Goal: Navigation & Orientation: Find specific page/section

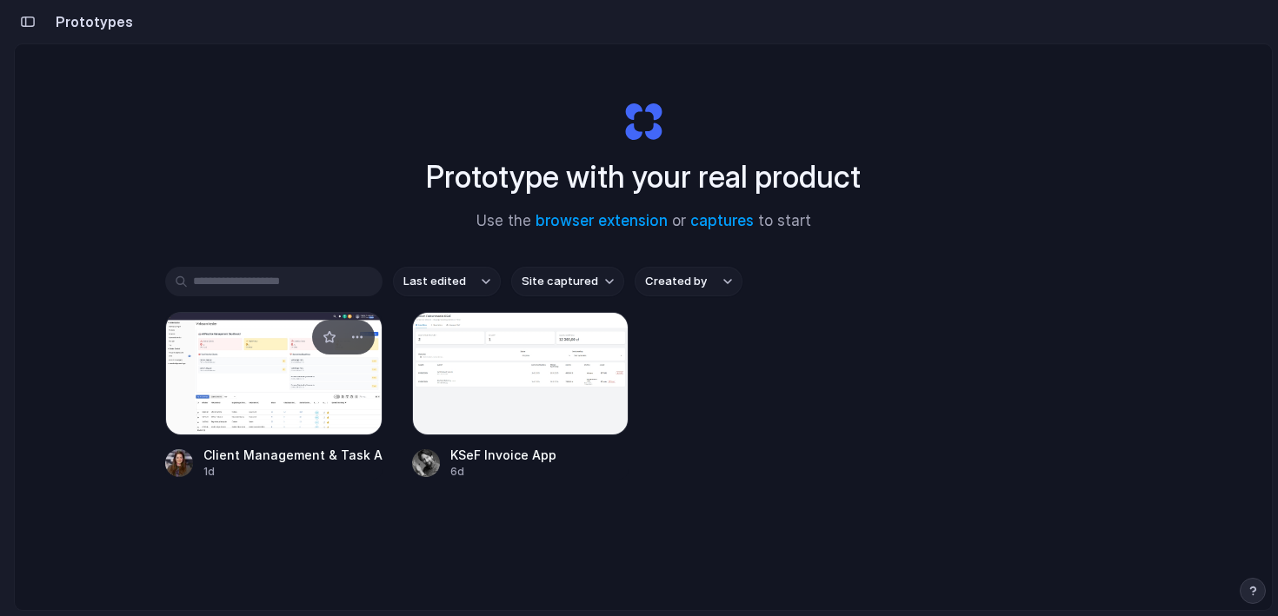
click at [247, 420] on div at bounding box center [273, 373] width 217 height 123
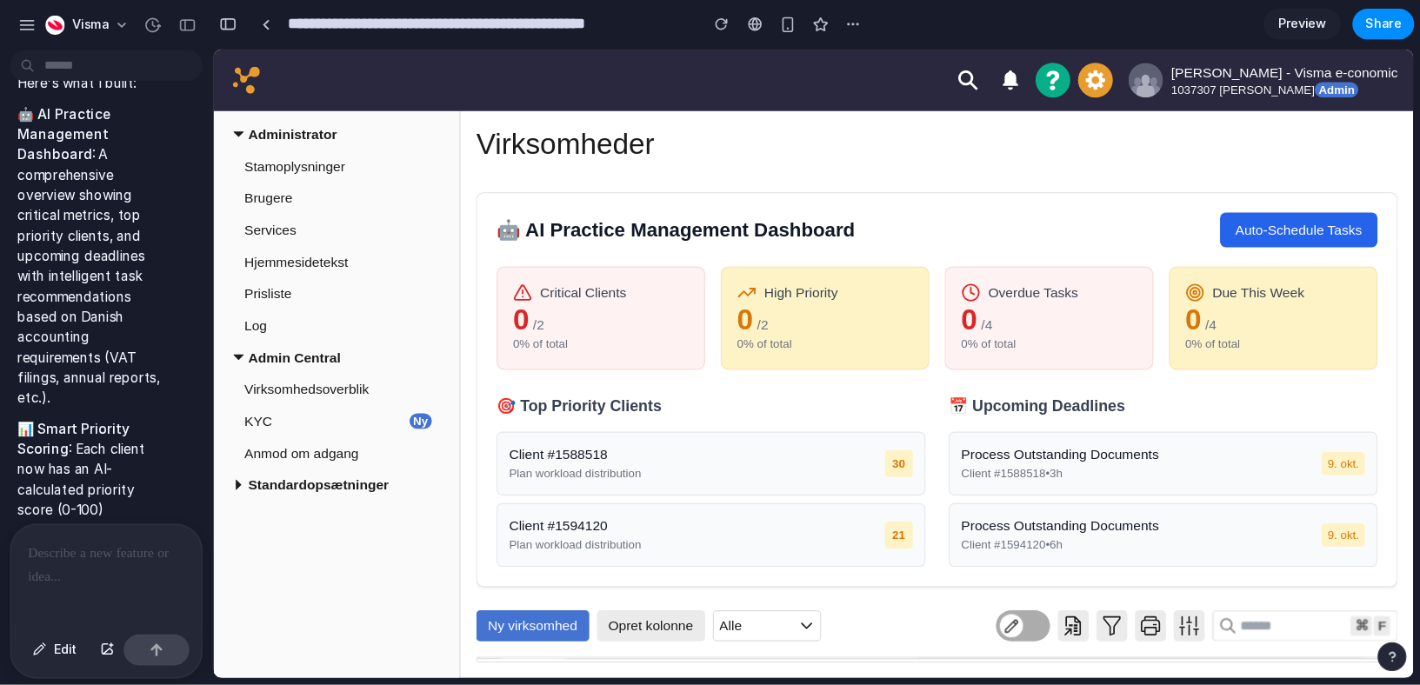
scroll to position [895, 0]
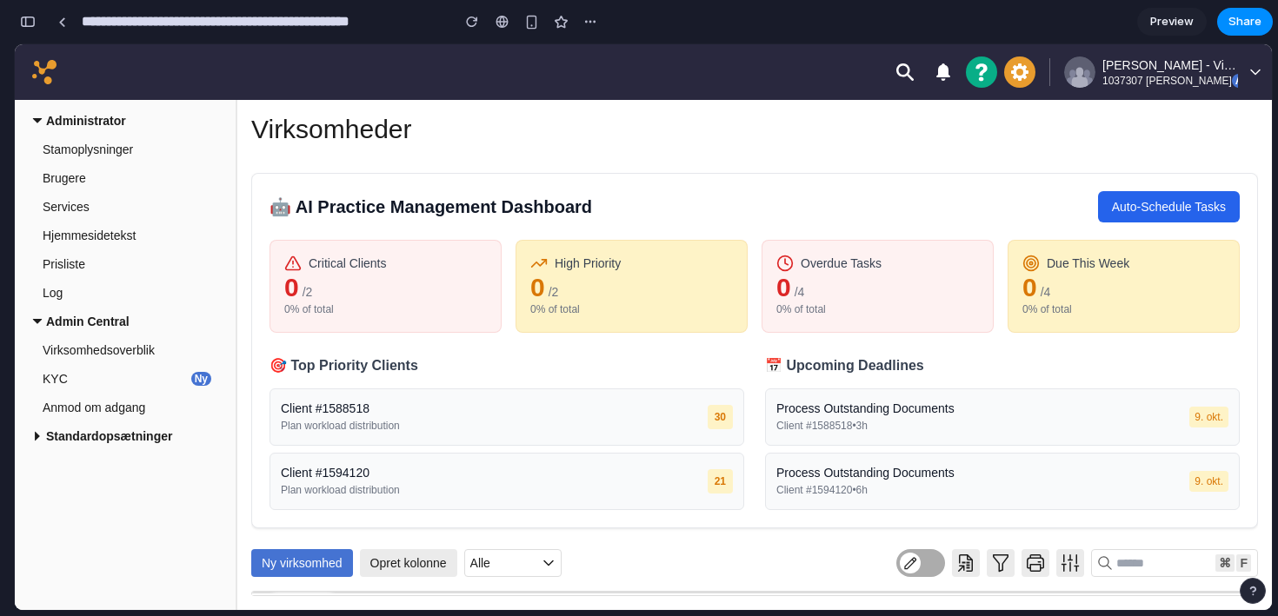
click at [562, 571] on div "Ny virksomhed Opret kolonne Alle ⌘ F Vis kun søgeresultat" at bounding box center [754, 563] width 1007 height 28
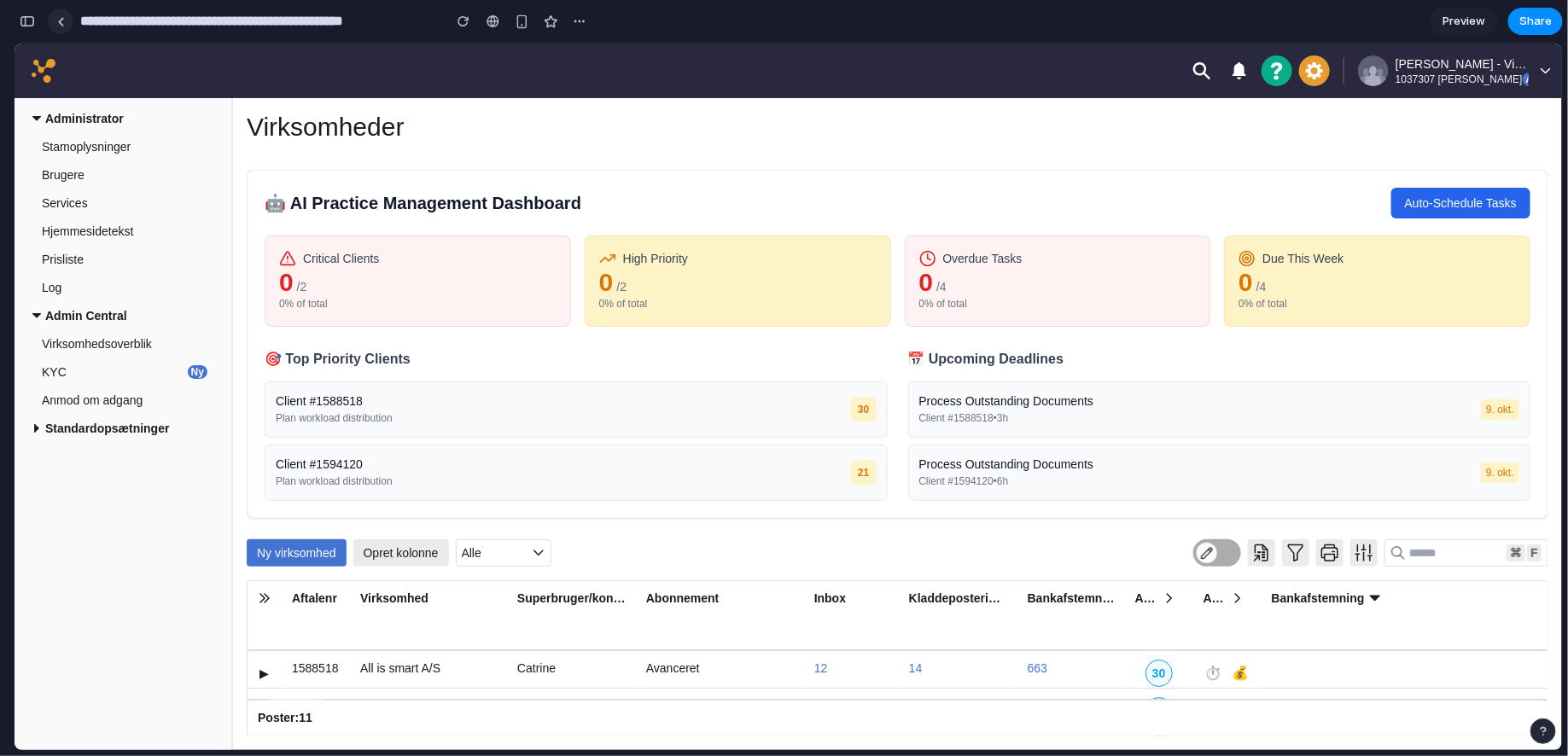
click at [62, 11] on link at bounding box center [61, 22] width 26 height 26
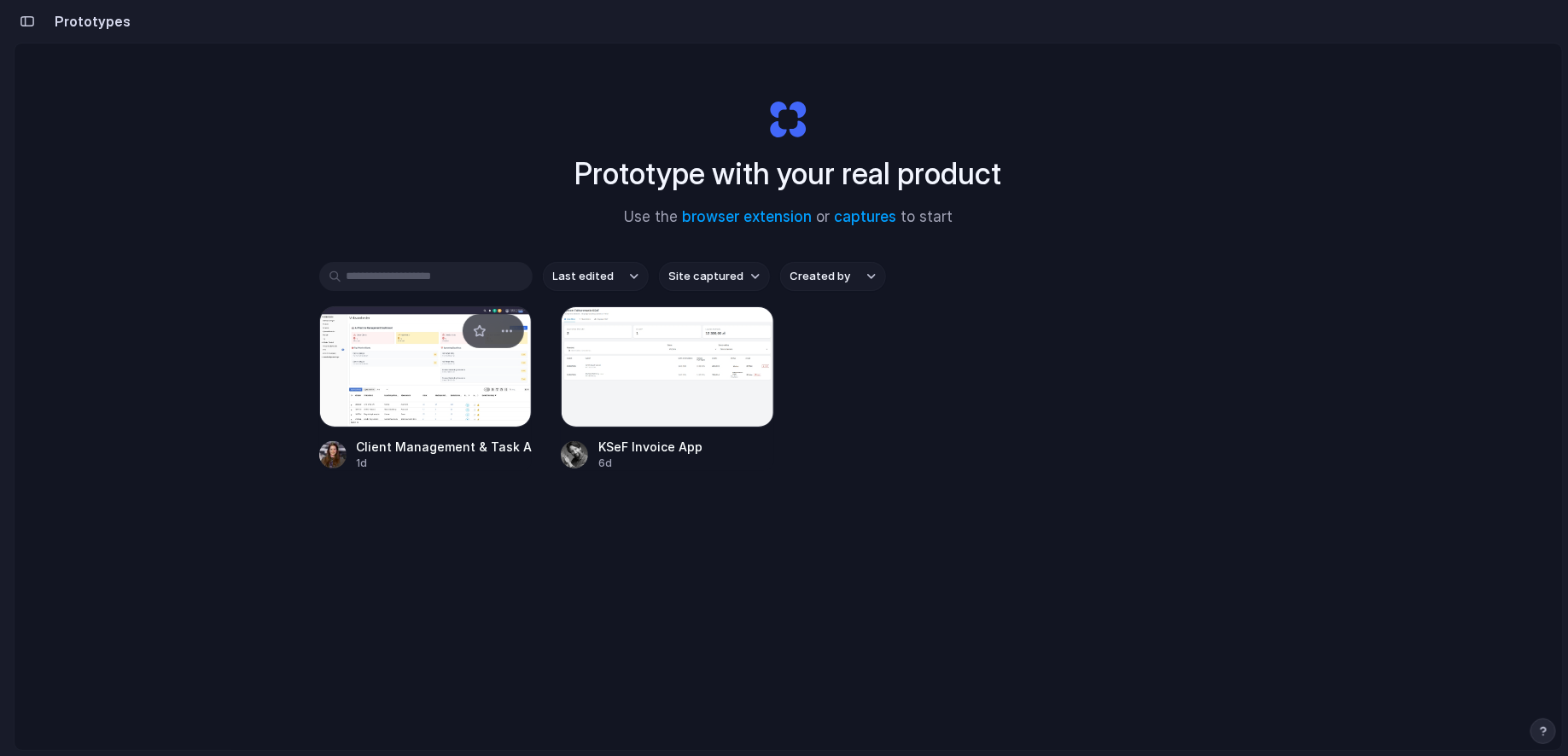
click at [420, 363] on div at bounding box center [425, 366] width 213 height 121
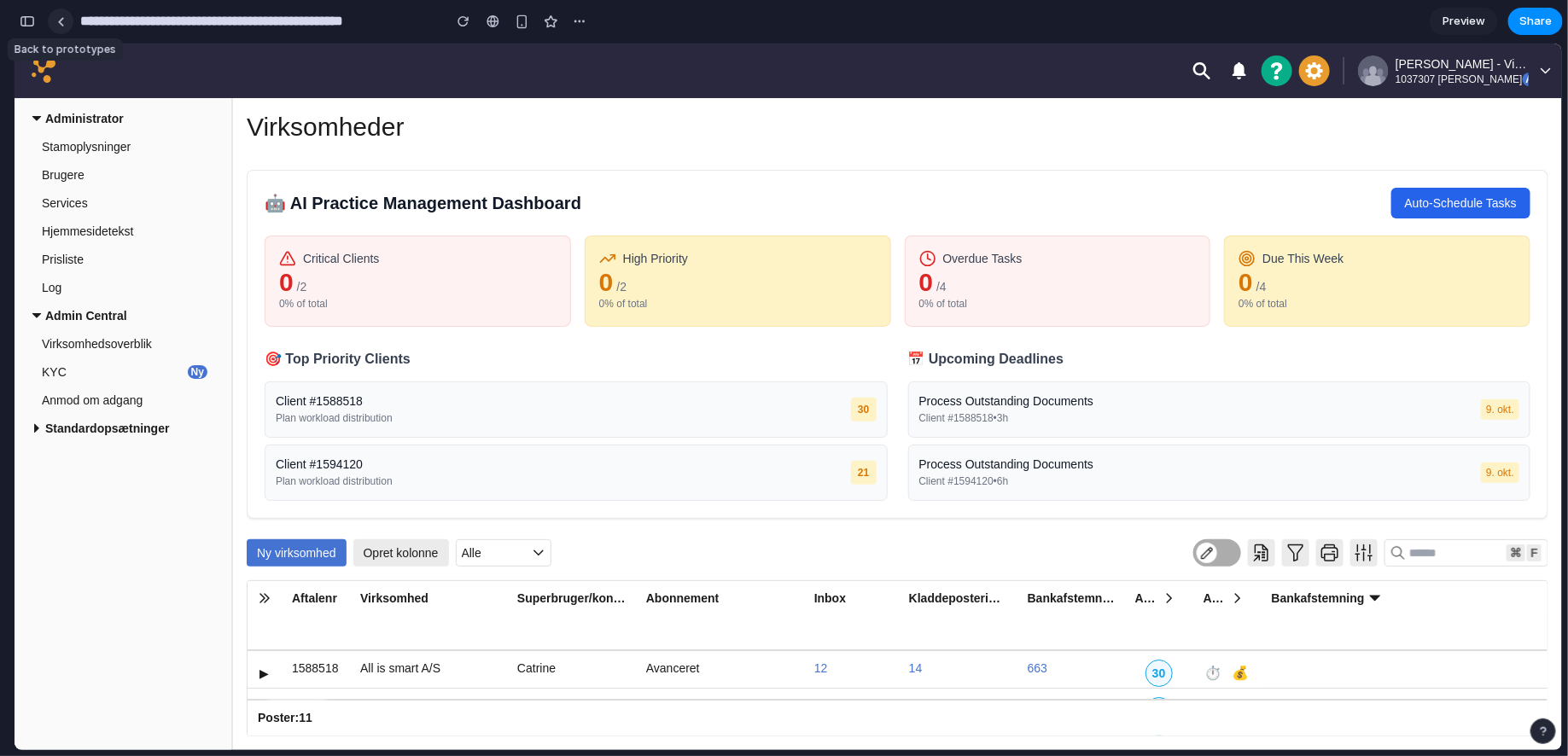
click at [60, 27] on link at bounding box center [61, 22] width 26 height 26
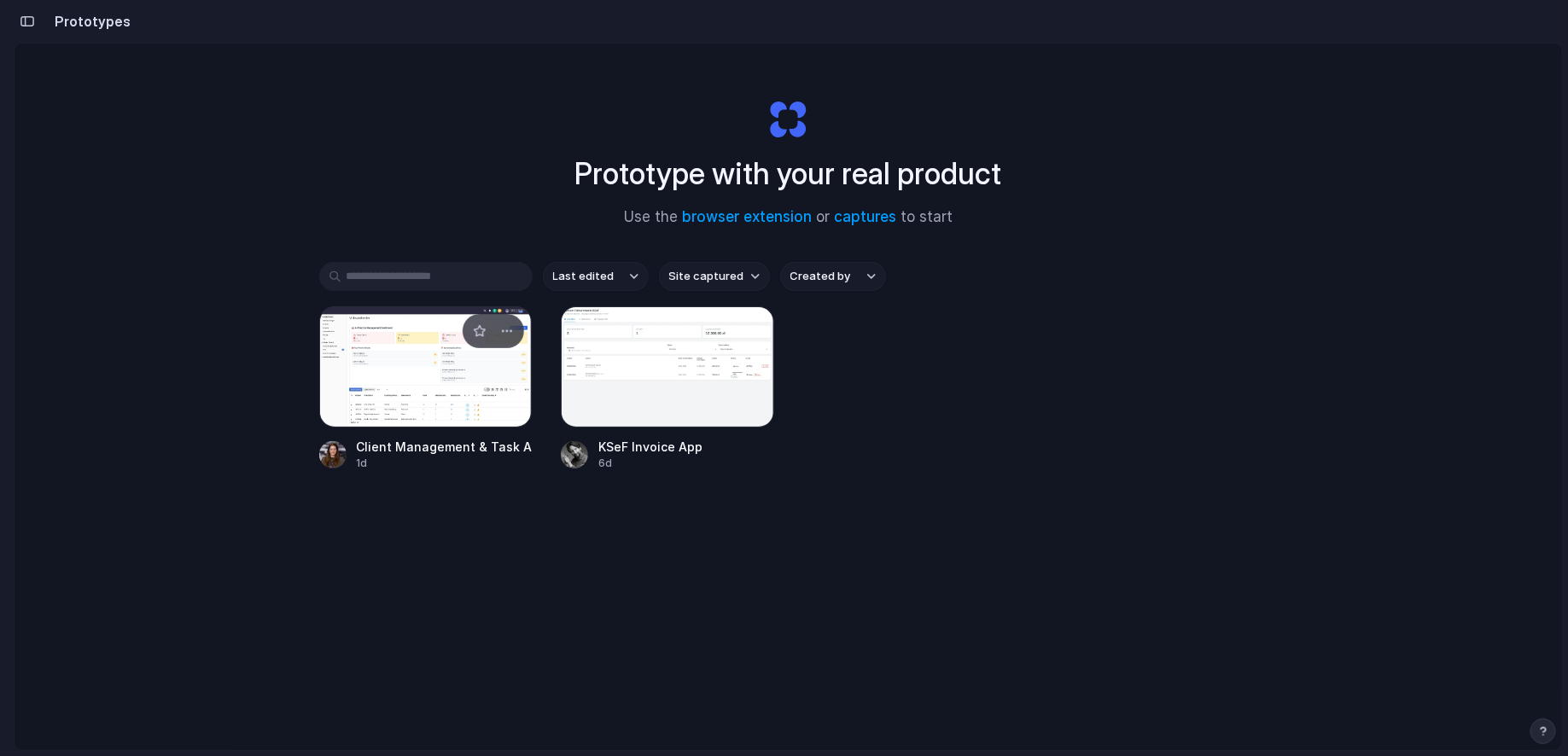
click at [404, 369] on div at bounding box center [425, 366] width 213 height 121
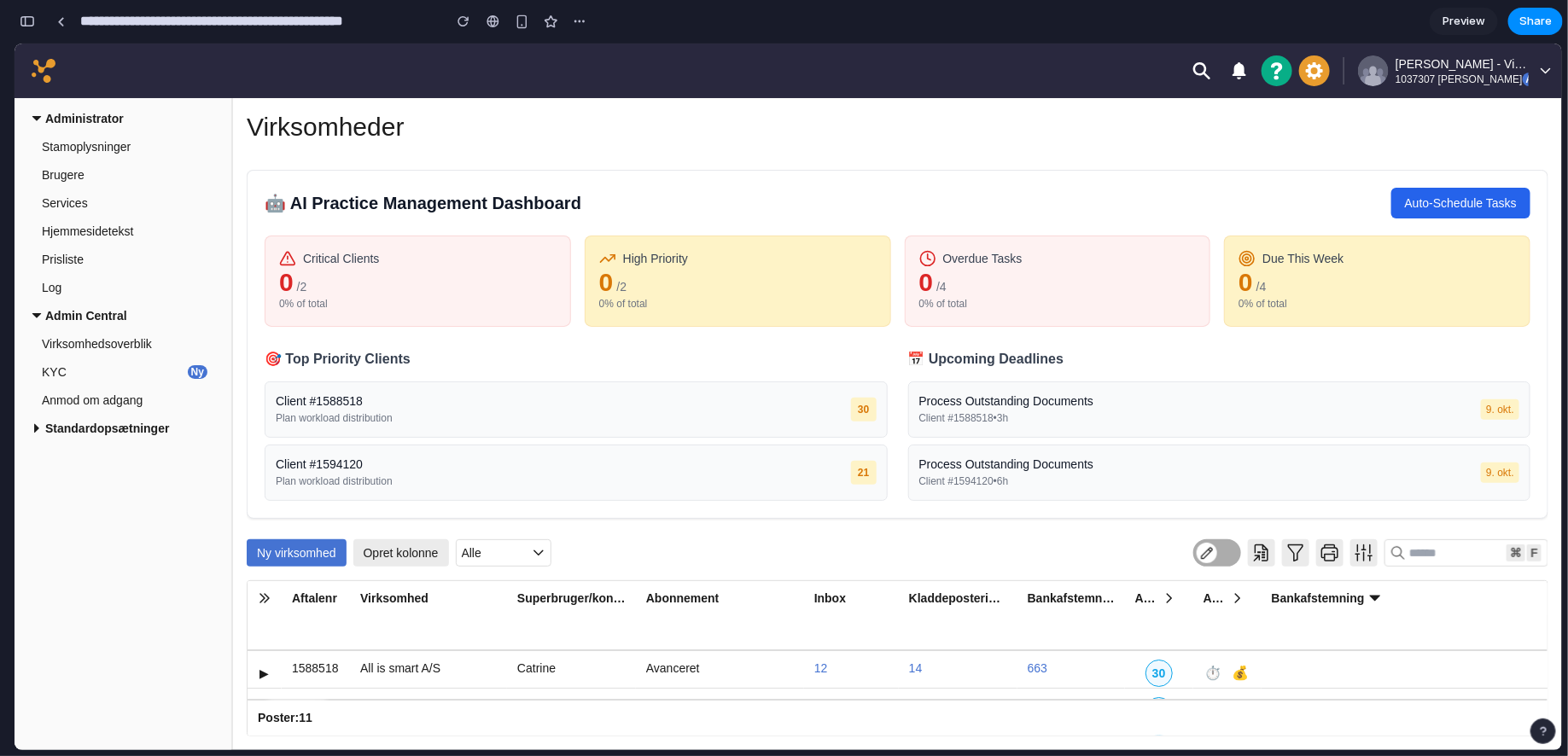
click at [1254, 22] on span "Preview" at bounding box center [1463, 21] width 42 height 17
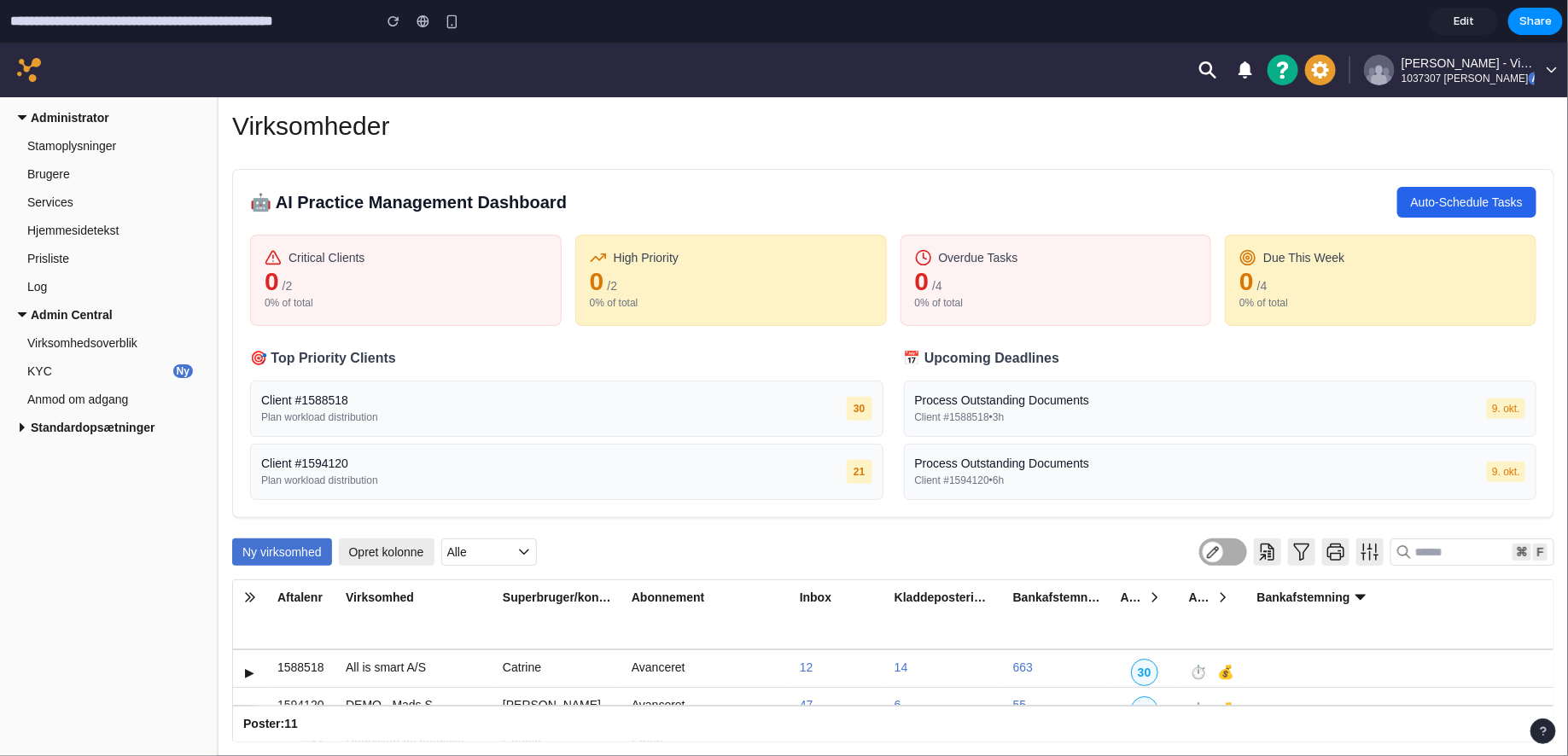
click at [352, 261] on span "Critical Clients" at bounding box center [326, 256] width 76 height 17
drag, startPoint x: 325, startPoint y: 187, endPoint x: 508, endPoint y: 205, distance: 183.9
click at [507, 205] on h2 "🤖 AI Practice Management Dashboard" at bounding box center [408, 201] width 317 height 27
click at [508, 205] on h2 "🤖 AI Practice Management Dashboard" at bounding box center [408, 201] width 317 height 27
drag, startPoint x: 285, startPoint y: 249, endPoint x: 442, endPoint y: 253, distance: 157.1
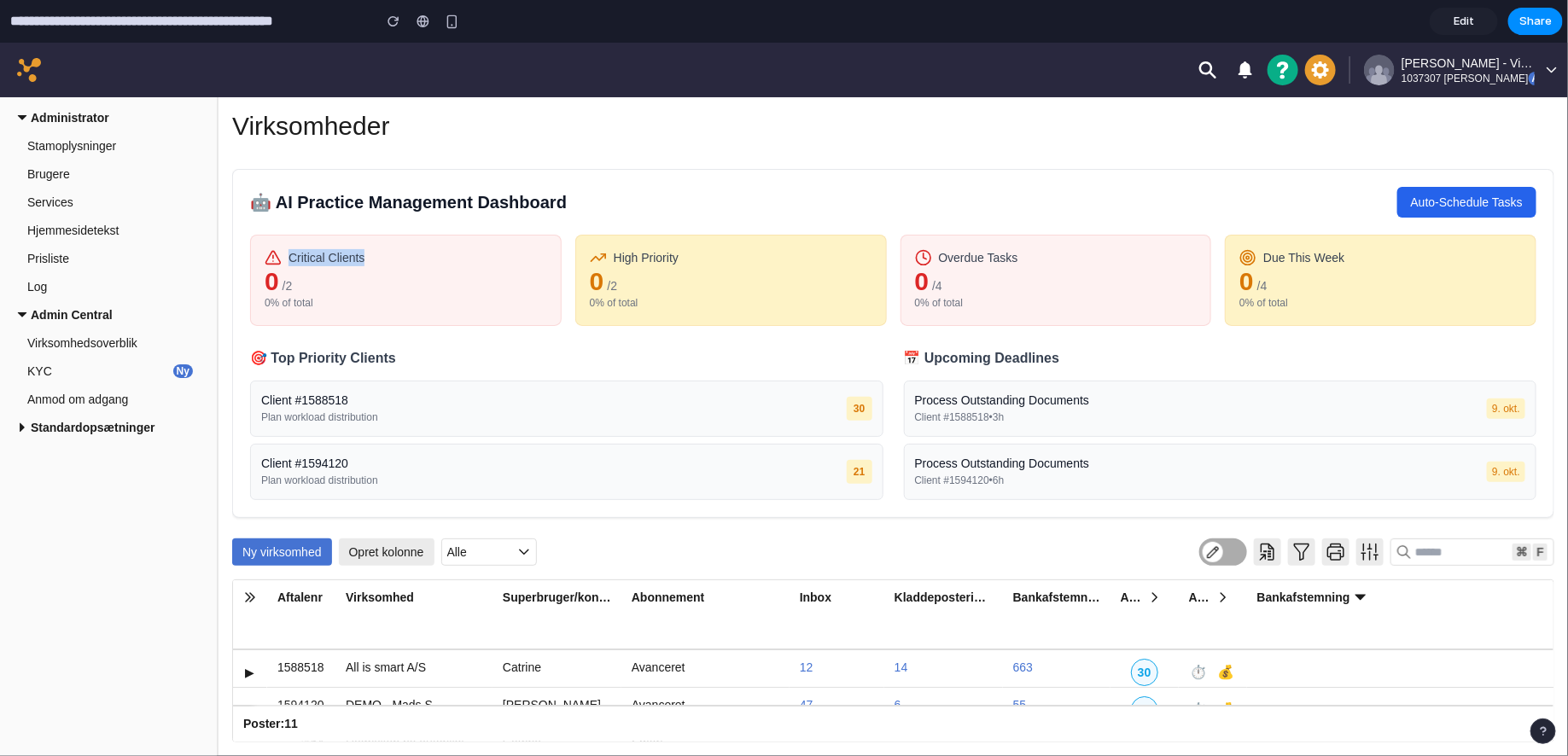
click at [445, 257] on div "Critical Clients" at bounding box center [406, 256] width 283 height 17
click at [442, 253] on div "Critical Clients" at bounding box center [406, 256] width 283 height 17
click at [1254, 24] on span "Edit" at bounding box center [1464, 21] width 21 height 17
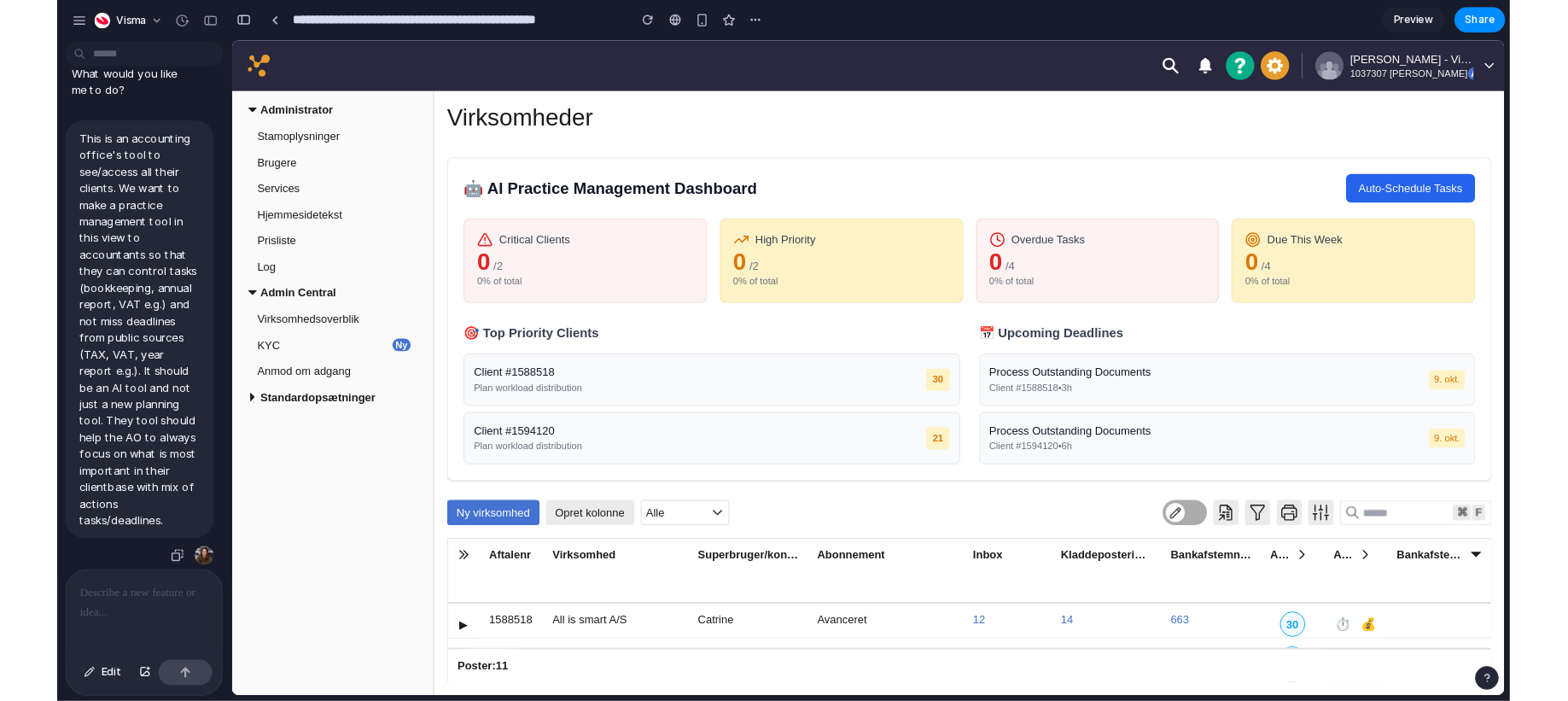
scroll to position [69, 0]
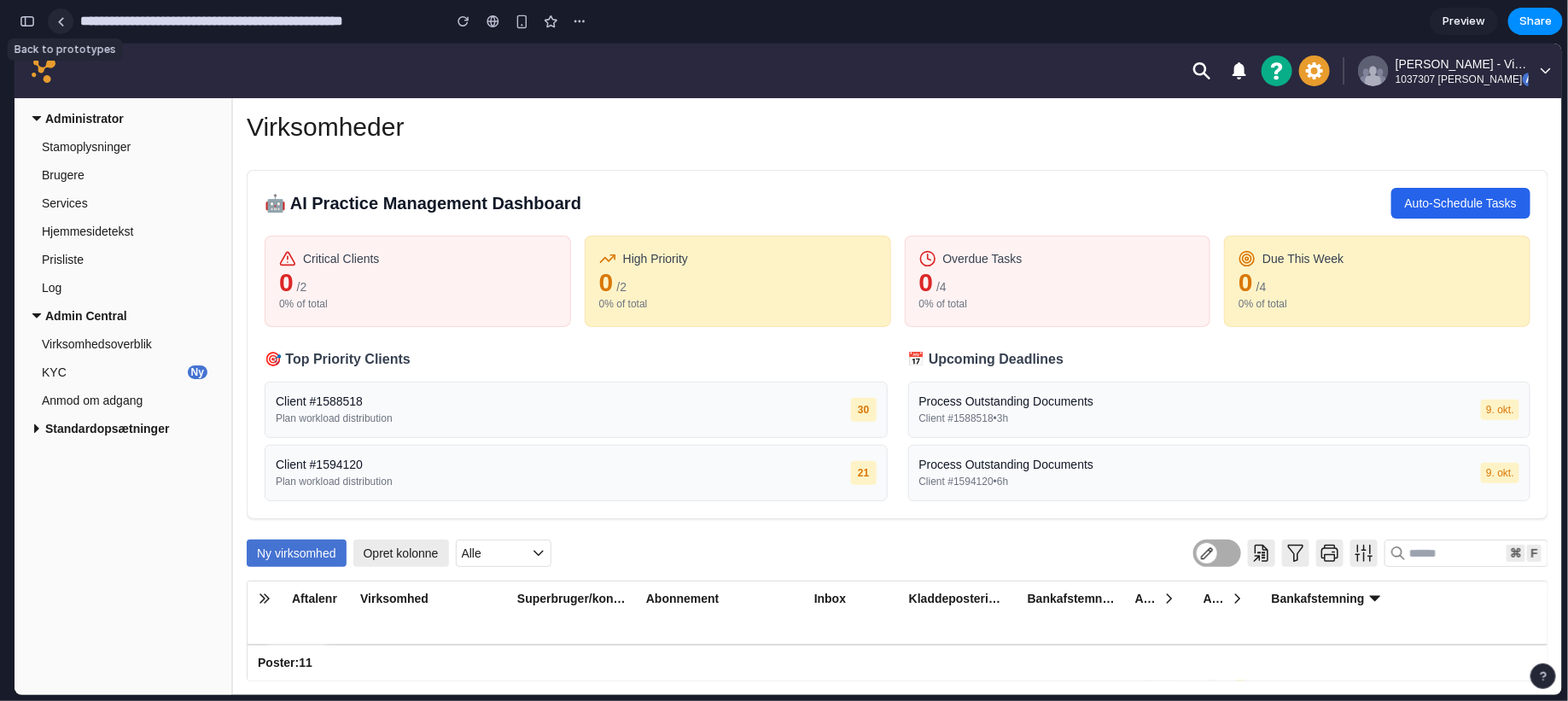
click at [57, 24] on div at bounding box center [61, 22] width 8 height 10
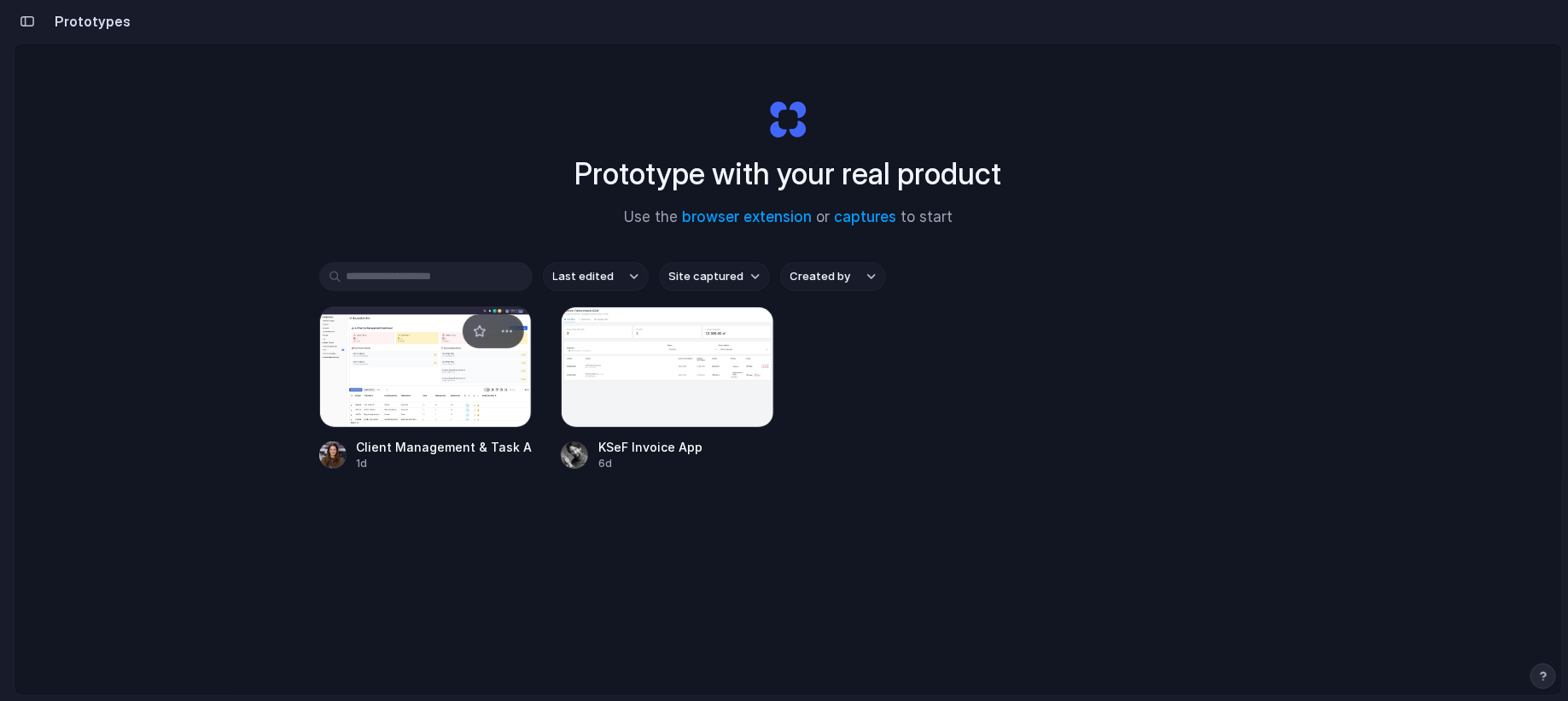
click at [429, 389] on div at bounding box center [425, 366] width 213 height 121
